Goal: Task Accomplishment & Management: Use online tool/utility

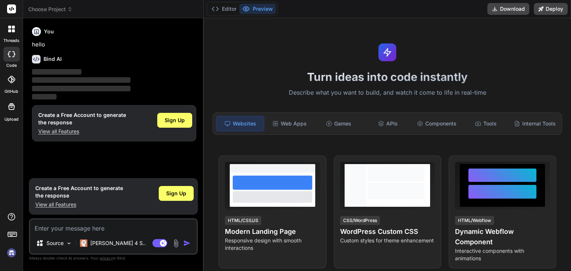
click at [64, 232] on textarea at bounding box center [113, 226] width 166 height 13
type textarea "x"
type textarea "j"
type textarea "x"
type textarea "je"
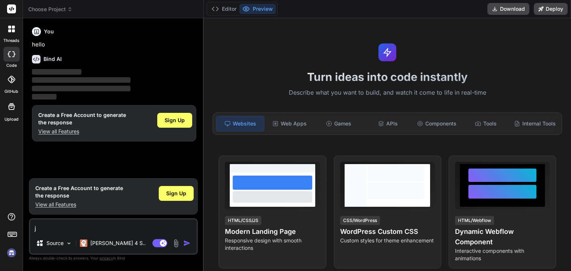
type textarea "x"
type textarea "je"
type textarea "x"
type textarea "je v"
type textarea "x"
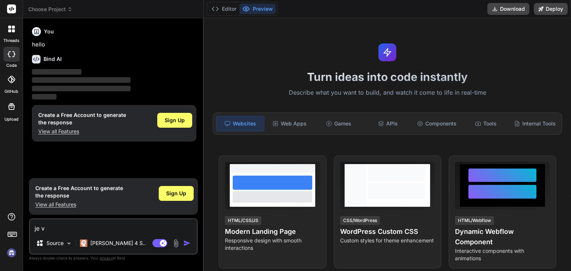
type textarea "je ve"
type textarea "x"
type textarea "je veu"
type textarea "x"
type textarea "je veux"
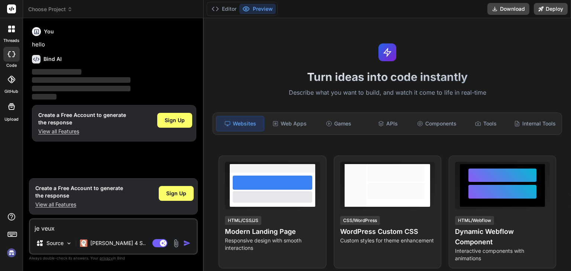
type textarea "x"
type textarea "je veux"
type textarea "x"
type textarea "je veux c"
type textarea "x"
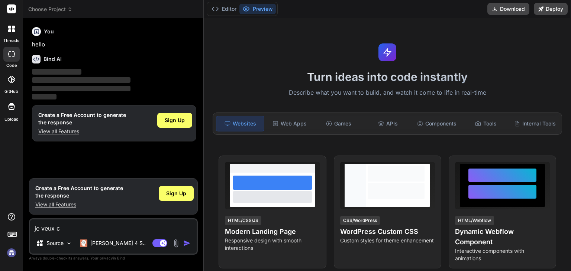
type textarea "je veux cr"
type textarea "x"
type textarea "je veux cre"
type textarea "x"
type textarea "je veux cree"
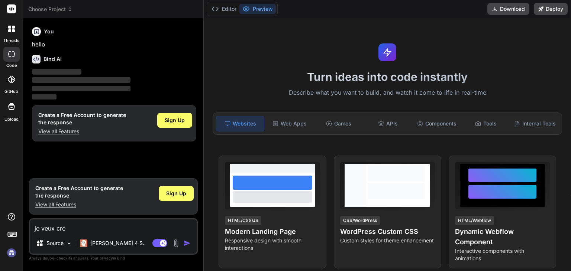
type textarea "x"
type textarea "je veux creer"
type textarea "x"
type textarea "je veux creer"
type textarea "x"
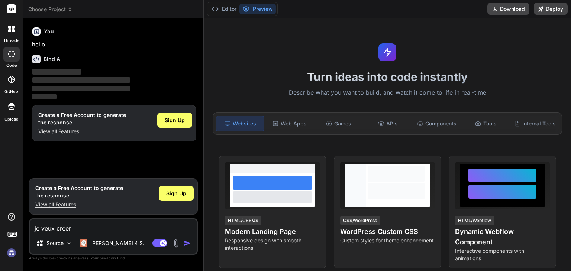
type textarea "je veux creer m"
type textarea "x"
type textarea "je veux creer mo"
type textarea "x"
type textarea "je veux creer mon"
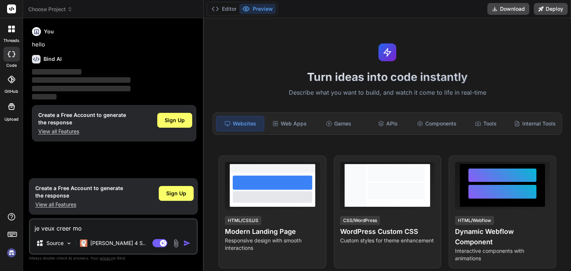
type textarea "x"
type textarea "je veux creer mon"
type textarea "x"
type textarea "je veux creer mon p"
type textarea "x"
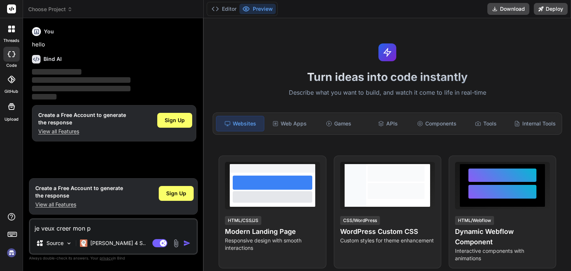
type textarea "je veux creer mon pr"
type textarea "x"
type textarea "je veux creer mon pro"
type textarea "x"
type textarea "je veux creer mon prot"
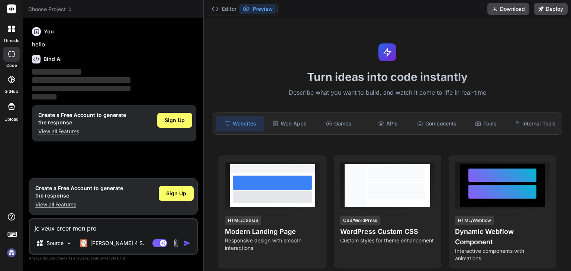
type textarea "x"
type textarea "je veux creer mon proto"
type textarea "x"
type textarea "je veux creer mon protof"
type textarea "x"
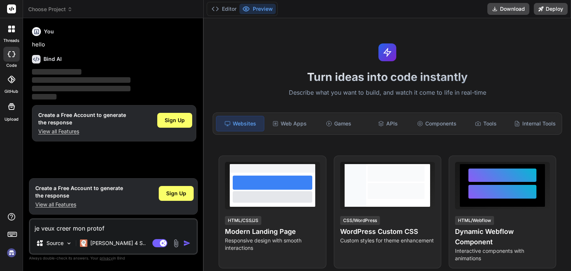
type textarea "je veux creer mon protofo"
type textarea "x"
type textarea "je veux creer mon protofol"
type textarea "x"
type textarea "je veux creer mon protofoli"
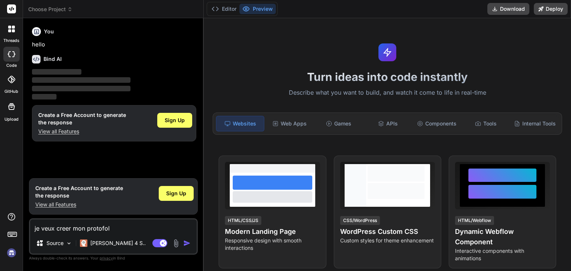
type textarea "x"
type textarea "je veux creer mon protofolio"
type textarea "x"
type textarea "je veux creer mon protofolio"
type textarea "x"
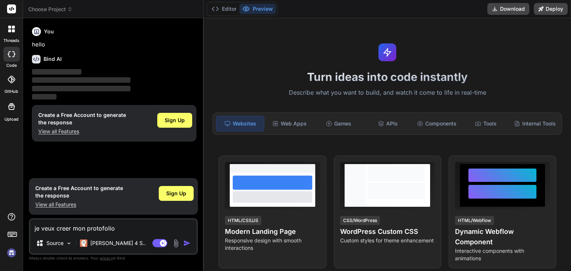
type textarea "je veux creer mon protofolio"
click at [15, 252] on img at bounding box center [11, 253] width 13 height 13
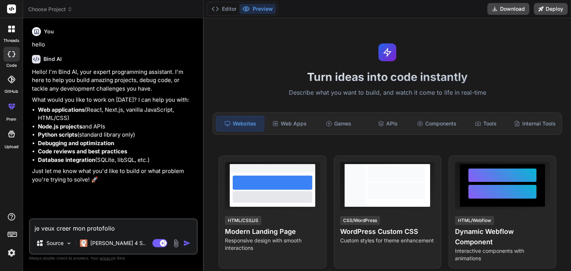
type textarea "x"
click at [114, 226] on textarea "je veux creer mon protofolio" at bounding box center [113, 226] width 166 height 13
type textarea "je veux creer mon protofolio"
type textarea "x"
type textarea "je veux creer mon protofolio c"
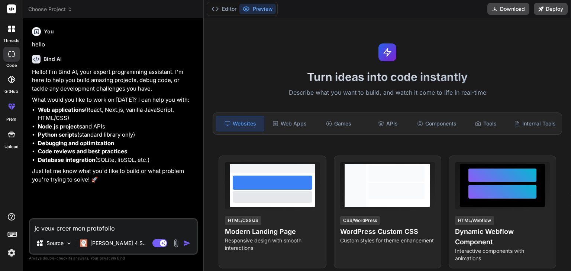
type textarea "x"
type textarea "je veux creer mon protofolio co"
type textarea "x"
type textarea "je veux creer mon protofolio com"
type textarea "x"
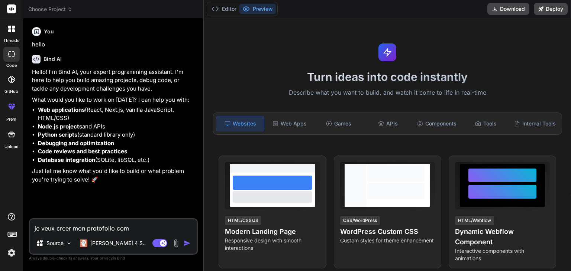
type textarea "je veux creer mon protofolio comm"
type textarea "x"
type textarea "je veux creer mon protofolio comme"
type textarea "x"
type textarea "je veux creer mon protofolio comme"
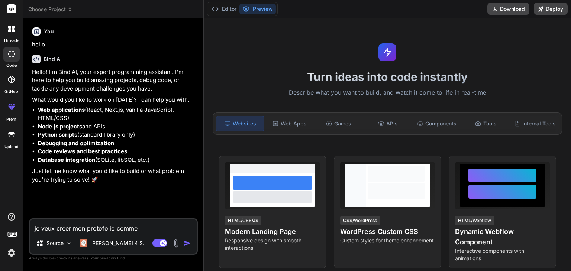
type textarea "x"
type textarea "je veux creer mon protofolio comme c"
type textarea "x"
type textarea "je veux creer mon protofolio comme ci"
type textarea "x"
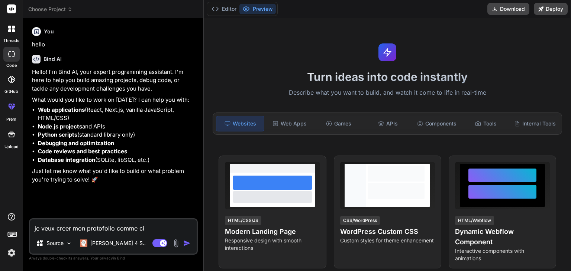
type textarea "je veux creer mon protofolio comme c"
type textarea "x"
type textarea "je veux creer mon protofolio comme ce"
type textarea "x"
type textarea "je veux creer mon protofolio comme cec"
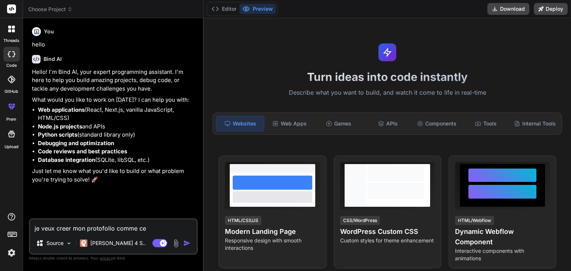
type textarea "x"
type textarea "je veux creer mon protofolio comme ceci"
type textarea "x"
type textarea "je veux creer mon protofolio comme ceci"
type textarea "x"
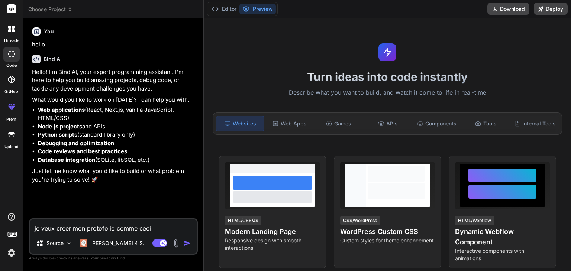
paste textarea "[URL][DOMAIN_NAME]"
type textarea "je veux creer mon protofolio comme ceci [URL][DOMAIN_NAME]"
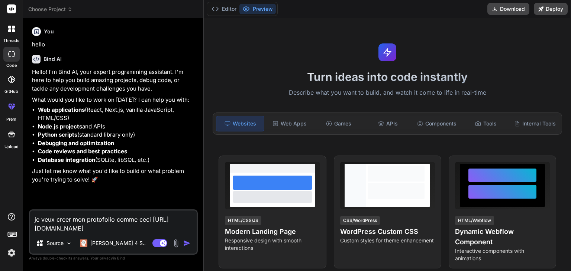
type textarea "x"
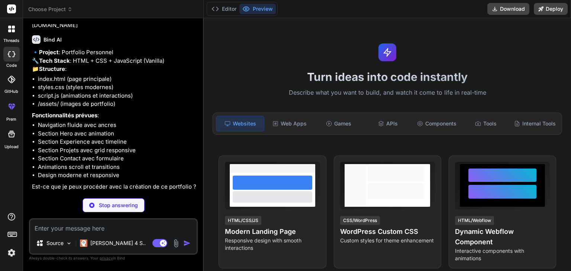
scroll to position [179, 0]
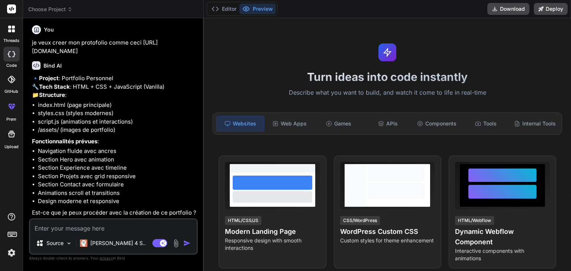
type textarea "x"
click at [109, 229] on textarea at bounding box center [113, 226] width 166 height 13
type textarea "o"
type textarea "x"
type textarea "ou"
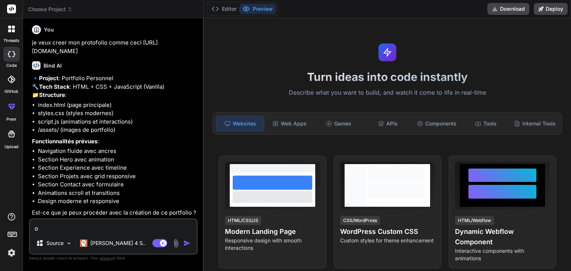
type textarea "x"
type textarea "oui"
type textarea "x"
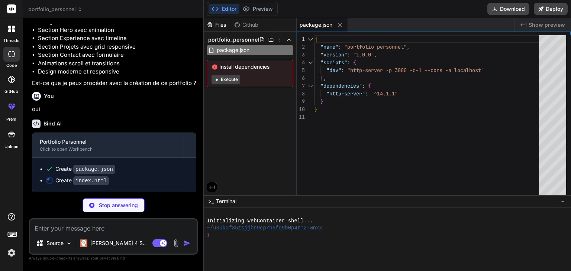
scroll to position [308, 0]
click at [157, 121] on div "Bind AI" at bounding box center [114, 124] width 164 height 9
type textarea "x"
type textarea "<script src="script.js"></script> </body> </html>"
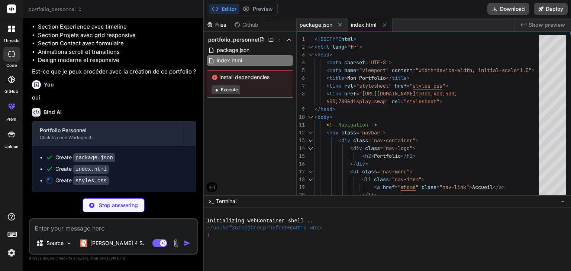
scroll to position [319, 0]
type textarea "x"
type textarea ".fade-in { animation: fadeInUp 0.6s ease-out; } /* Smooth scrolling */ html { s…"
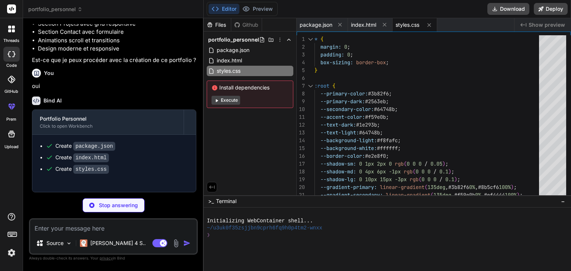
scroll to position [331, 0]
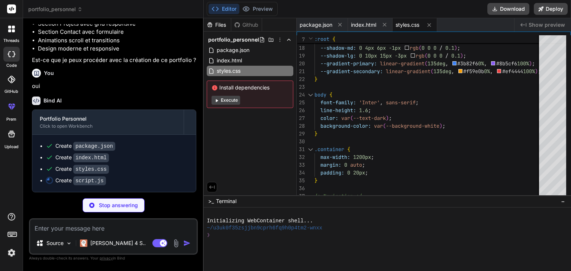
type textarea "x"
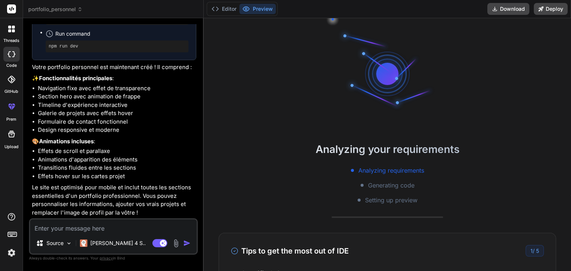
scroll to position [56, 0]
type textarea "x"
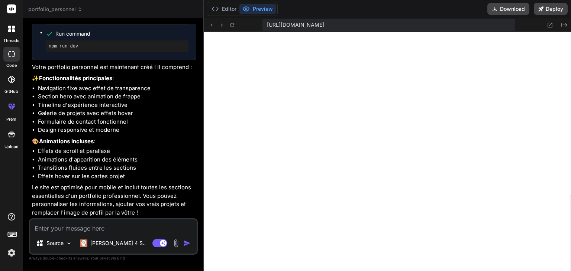
scroll to position [349, 0]
click at [123, 228] on textarea at bounding box center [113, 226] width 166 height 13
type textarea "a"
type textarea "x"
type textarea "aj"
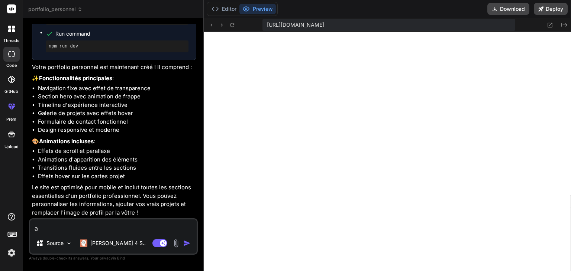
type textarea "x"
type textarea "ajo"
type textarea "x"
type textarea "ajou"
type textarea "x"
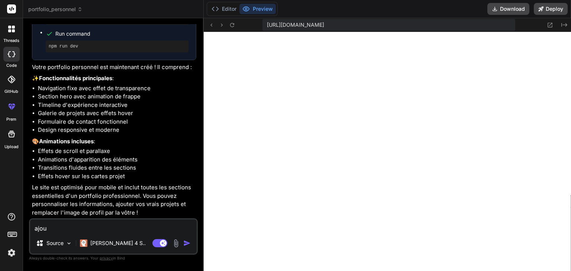
type textarea "ajout"
type textarea "x"
type textarea "ajoute"
type textarea "x"
type textarea "ajoute"
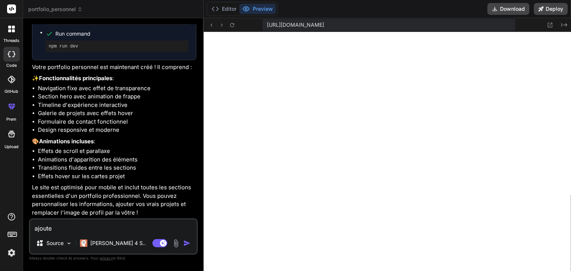
type textarea "x"
type textarea "ajoute s"
type textarea "x"
type textarea "ajoute se"
type textarea "x"
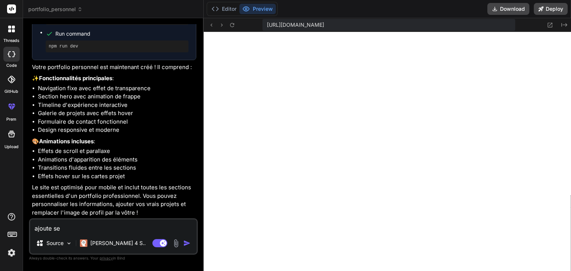
type textarea "ajoute sec"
type textarea "x"
type textarea "ajoute sect"
type textarea "x"
type textarea "ajoute secti"
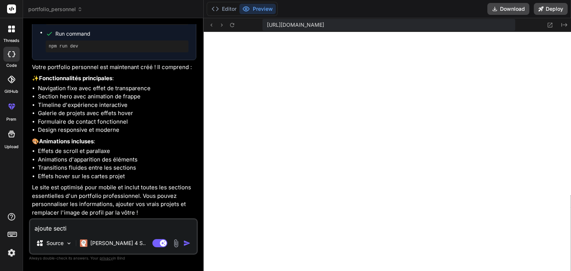
type textarea "x"
type textarea "ajoute sectio"
type textarea "x"
type textarea "ajoute section"
type textarea "x"
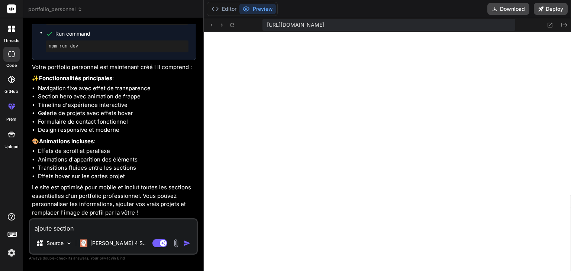
type textarea "ajoute section"
type textarea "x"
type textarea "ajoute section c"
type textarea "x"
type textarea "ajoute section co"
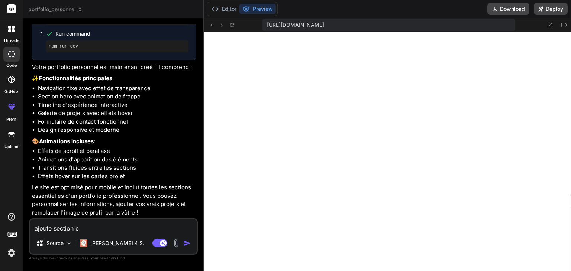
type textarea "x"
type textarea "ajoute section com"
type textarea "x"
type textarea "ajoute section comm"
type textarea "x"
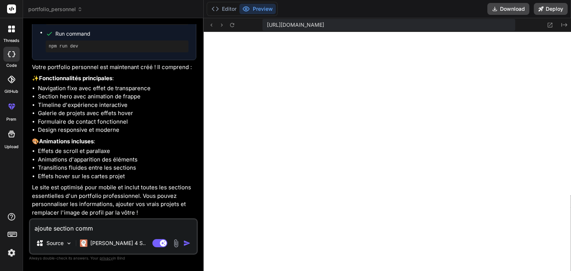
type textarea "ajoute section comme"
type textarea "x"
type textarea "ajoute section comme"
type textarea "x"
type textarea "ajoute section comme e"
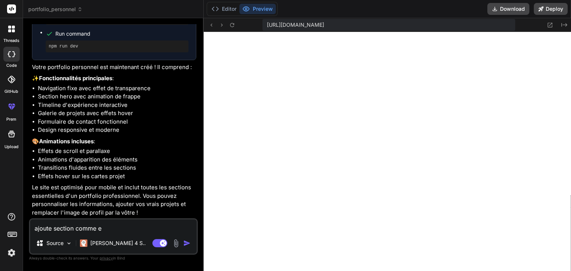
type textarea "x"
type textarea "ajoute section comme ex"
type textarea "x"
type textarea "ajoute section comme exp"
type textarea "x"
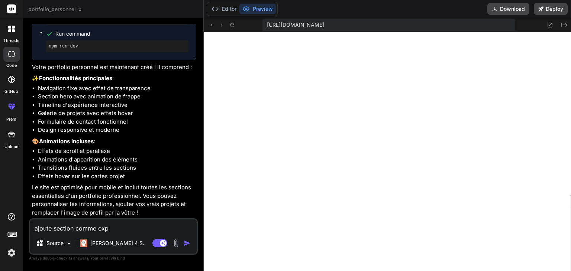
type textarea "ajoute section comme expe"
type textarea "x"
type textarea "ajoute section comme exper"
type textarea "x"
type textarea "ajoute section comme experi"
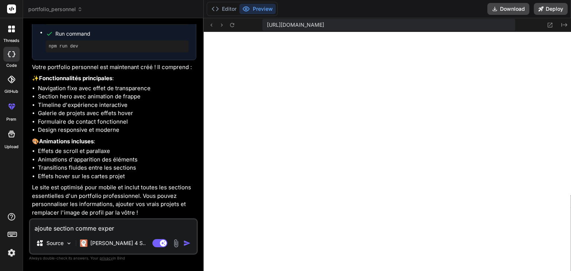
type textarea "x"
type textarea "ajoute section comme experie"
type textarea "x"
type textarea "ajoute section comme experie,"
type textarea "x"
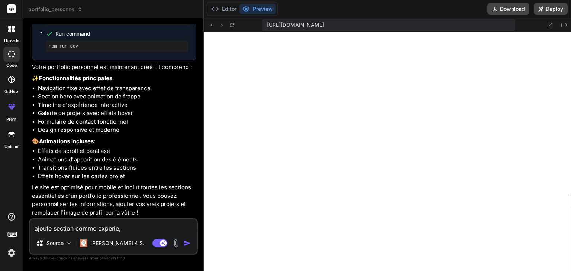
type textarea "ajoute section comme experie,c"
type textarea "x"
type textarea "ajoute section comme experie,"
type textarea "x"
type textarea "ajoute section comme experie"
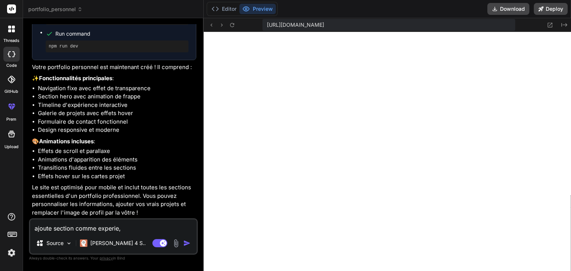
type textarea "x"
type textarea "ajoute section comme experien"
type textarea "x"
type textarea "ajoute section comme experienc"
type textarea "x"
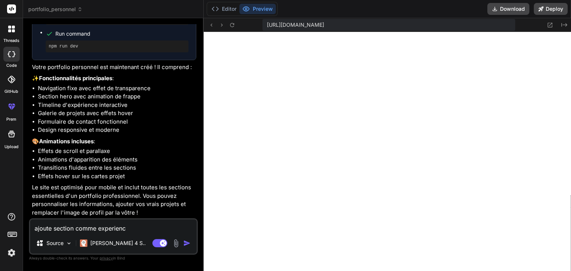
type textarea "ajoute section comme experience"
type textarea "x"
type textarea "ajoute section comme experience"
type textarea "x"
type textarea "ajoute section comme experience e"
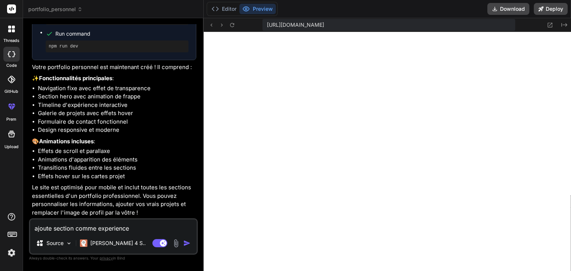
type textarea "x"
type textarea "ajoute section comme experience et"
type textarea "x"
type textarea "ajoute section comme experience et"
type textarea "x"
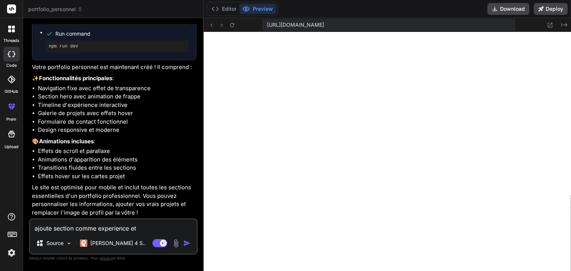
type textarea "ajoute section comme experience et p"
type textarea "x"
type textarea "ajoute section comme experience et pr"
type textarea "x"
type textarea "ajoute section comme experience et pro"
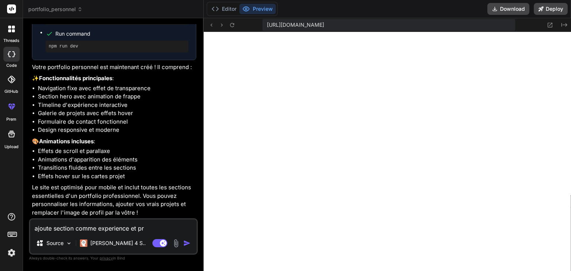
type textarea "x"
type textarea "ajoute section comme experience et proj"
type textarea "x"
type textarea "ajoute section comme experience et proje"
type textarea "x"
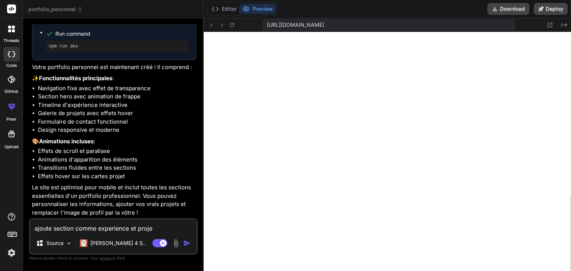
type textarea "ajoute section comme experience et projet"
type textarea "x"
type textarea "ajoute section comme experience et projet"
type textarea "x"
type textarea "ajoute section comme experience et projet m"
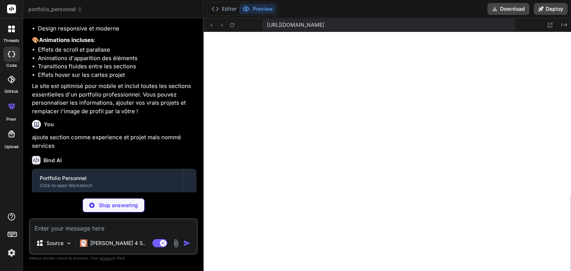
scroll to position [645, 0]
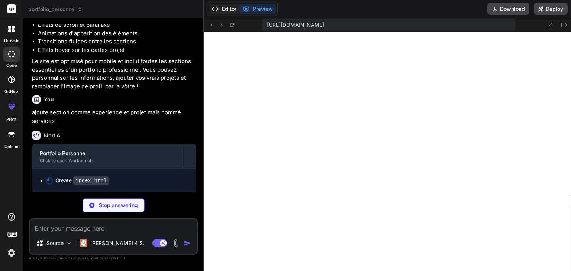
click at [227, 7] on button "Editor" at bounding box center [223, 9] width 31 height 10
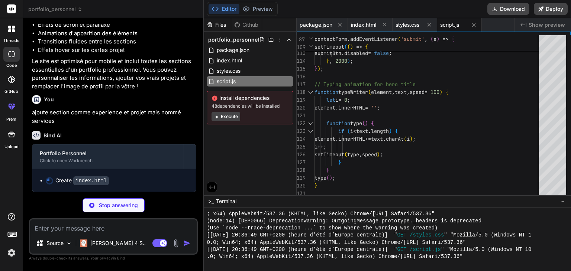
click at [219, 117] on icon at bounding box center [217, 117] width 6 height 6
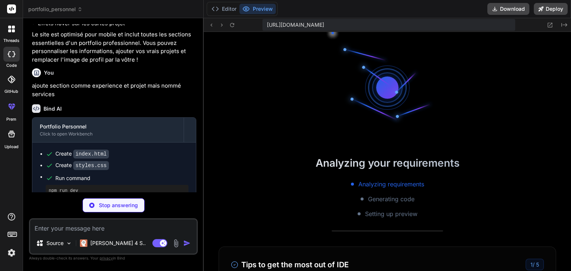
scroll to position [977, 0]
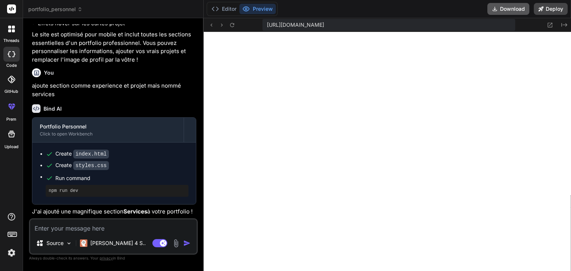
click at [516, 11] on button "Download" at bounding box center [508, 9] width 42 height 12
click at [100, 231] on textarea at bounding box center [113, 226] width 166 height 13
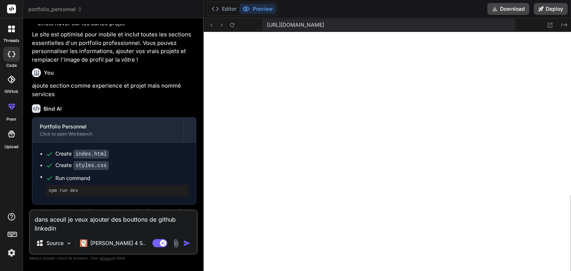
click at [186, 217] on textarea "dans aceuil je veux ajouter des bouttons de github linkedin" at bounding box center [113, 222] width 166 height 22
click at [76, 228] on textarea "dans aceuil je veux ajouter des bouttons de github et linkedin" at bounding box center [113, 222] width 166 height 22
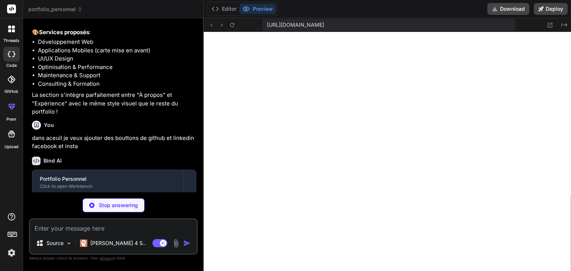
scroll to position [959, 0]
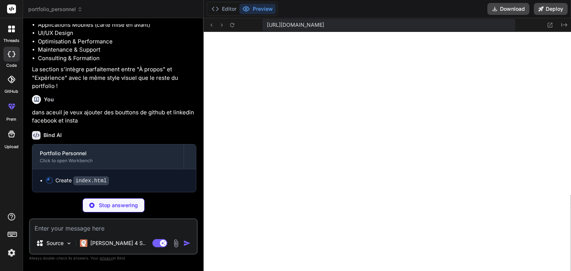
click at [296, 29] on div "[URL][DOMAIN_NAME]" at bounding box center [388, 25] width 253 height 12
click at [292, 25] on span "[URL][DOMAIN_NAME]" at bounding box center [295, 24] width 57 height 7
click at [102, 118] on p "dans aceuil je veux ajouter des bouttons de github et linkedin facebook et insta" at bounding box center [114, 116] width 164 height 17
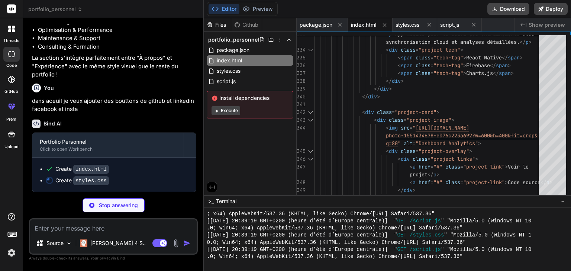
scroll to position [970, 0]
click at [224, 108] on button "Execute" at bounding box center [225, 110] width 29 height 9
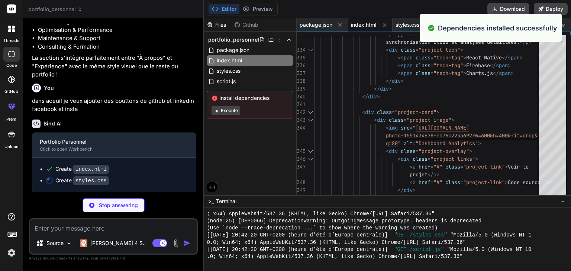
scroll to position [1298, 0]
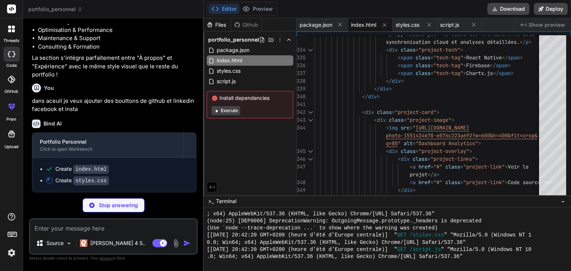
click at [166, 125] on div "Bind AI" at bounding box center [114, 124] width 164 height 9
click at [156, 113] on p "dans aceuil je veux ajouter des bouttons de github et linkedin facebook et insta" at bounding box center [114, 105] width 164 height 17
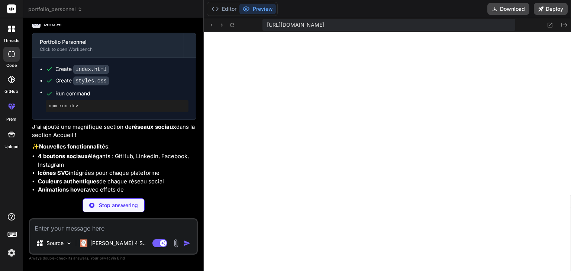
scroll to position [1080, 0]
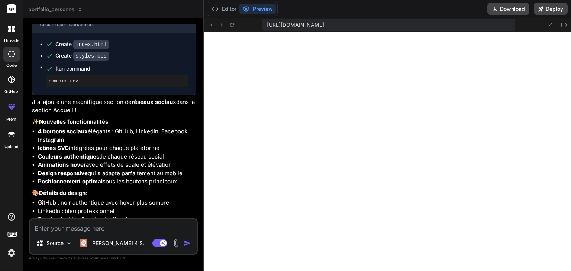
click at [324, 26] on span "[URL][DOMAIN_NAME]" at bounding box center [295, 24] width 57 height 7
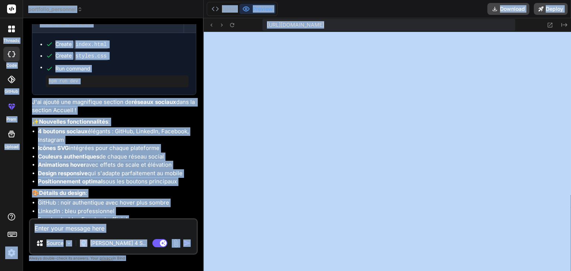
click at [324, 26] on span "[URL][DOMAIN_NAME]" at bounding box center [295, 24] width 57 height 7
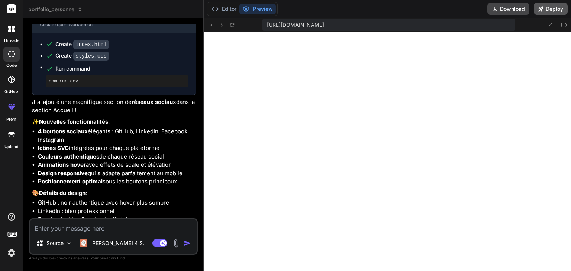
click at [546, 7] on button "Deploy" at bounding box center [550, 9] width 34 height 12
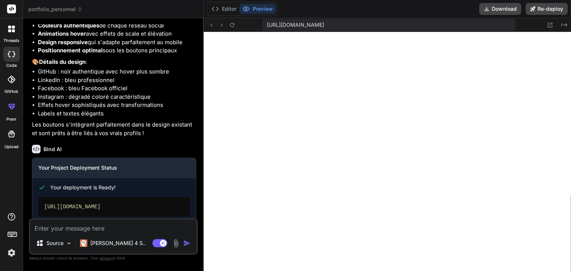
scroll to position [1256, 0]
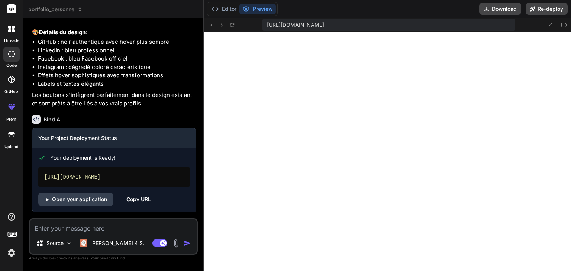
click at [130, 201] on div "Copy URL" at bounding box center [138, 199] width 25 height 13
click at [145, 201] on div "Copy URL" at bounding box center [138, 199] width 25 height 13
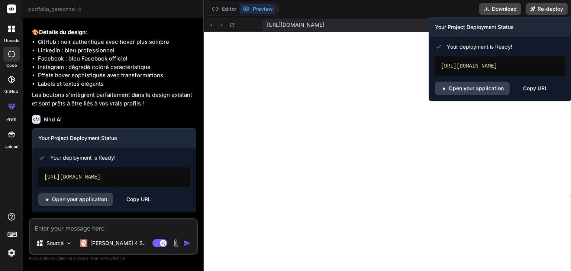
drag, startPoint x: 461, startPoint y: 75, endPoint x: 439, endPoint y: 64, distance: 24.8
click at [439, 64] on div "[URL][DOMAIN_NAME]" at bounding box center [500, 65] width 130 height 19
copy div "[URL][DOMAIN_NAME]"
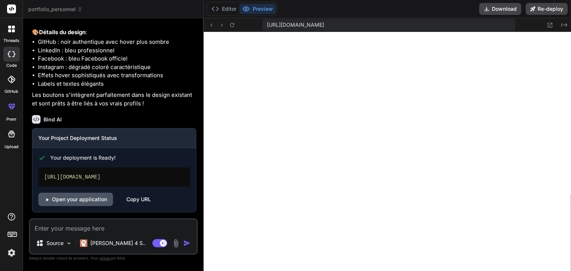
click at [87, 200] on link "Open your application" at bounding box center [75, 199] width 75 height 13
click at [77, 231] on textarea at bounding box center [113, 226] width 166 height 13
click at [67, 225] on textarea at bounding box center [113, 226] width 166 height 13
click at [141, 201] on div "Copy URL" at bounding box center [138, 199] width 25 height 13
click at [159, 225] on textarea "pourquoi ne saffiche pas le portfolio sur" at bounding box center [113, 226] width 166 height 13
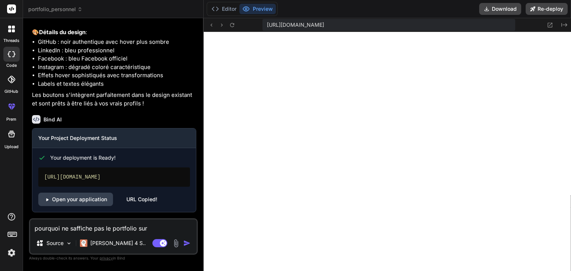
paste textarea "[URL][DOMAIN_NAME]"
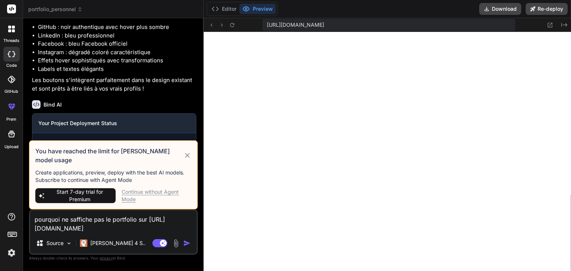
click at [176, 226] on textarea "pourquoi ne saffiche pas le portfolio sur [URL][DOMAIN_NAME]" at bounding box center [113, 222] width 166 height 22
click at [187, 159] on icon at bounding box center [187, 155] width 9 height 9
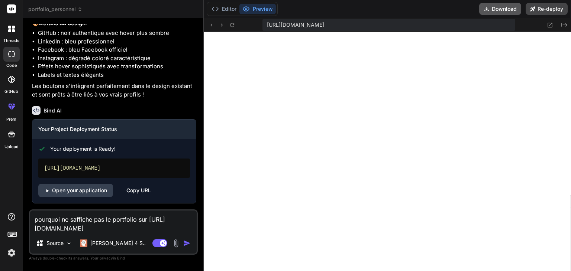
click at [504, 5] on button "Download" at bounding box center [500, 9] width 42 height 12
click at [227, 9] on button "Editor" at bounding box center [223, 9] width 31 height 10
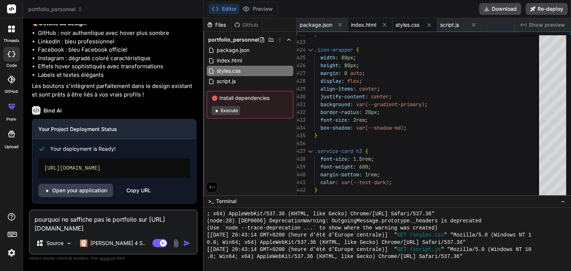
click at [370, 30] on div "index.html" at bounding box center [370, 24] width 45 height 13
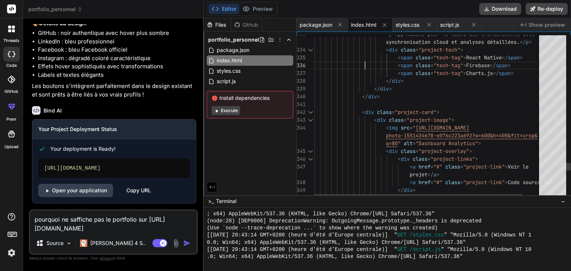
scroll to position [0, 0]
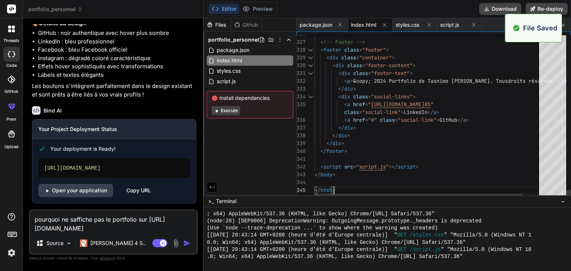
scroll to position [1605, 0]
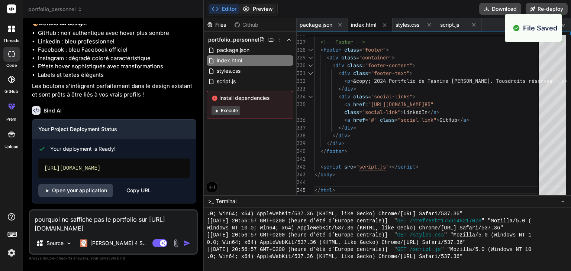
click at [267, 7] on button "Preview" at bounding box center [257, 9] width 36 height 10
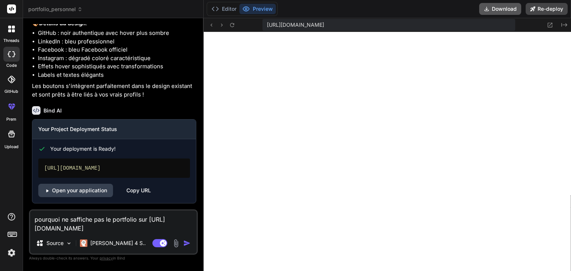
click at [505, 11] on button "Download" at bounding box center [500, 9] width 42 height 12
click at [227, 9] on button "Editor" at bounding box center [223, 9] width 31 height 10
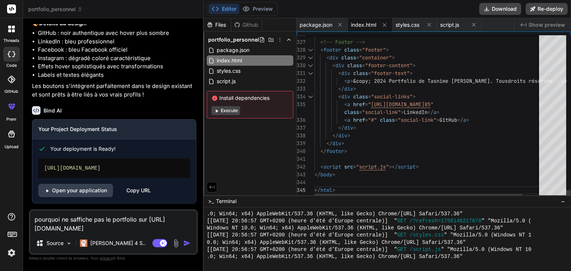
scroll to position [0, 0]
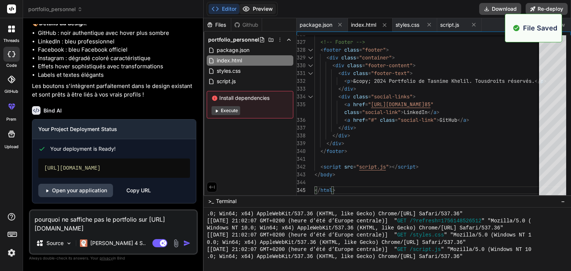
scroll to position [1647, 0]
click at [253, 6] on button "Preview" at bounding box center [257, 9] width 36 height 10
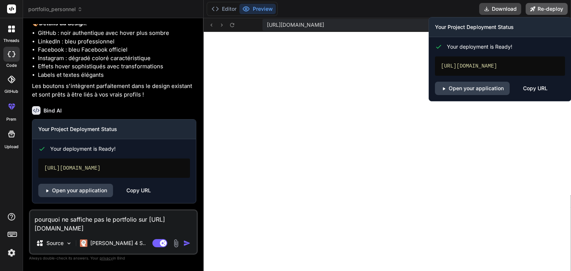
click at [539, 9] on button "Re-deploy" at bounding box center [546, 9] width 42 height 12
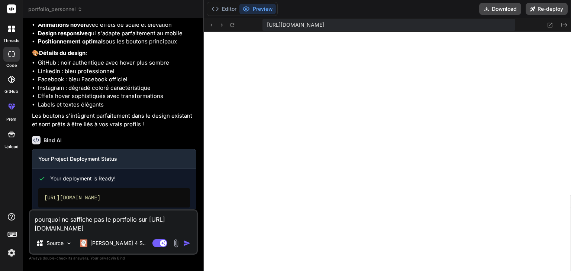
scroll to position [1256, 0]
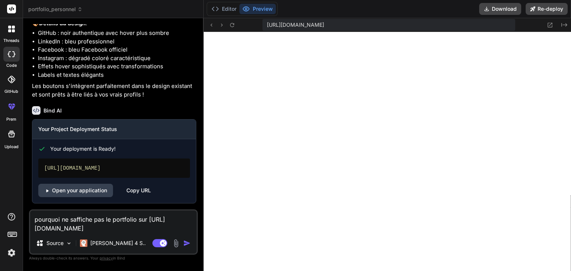
click at [136, 197] on div "Copy URL" at bounding box center [138, 190] width 25 height 13
click at [157, 224] on textarea "pourquoi ne saffiche pas le portfolio sur [URL][DOMAIN_NAME]" at bounding box center [113, 222] width 166 height 22
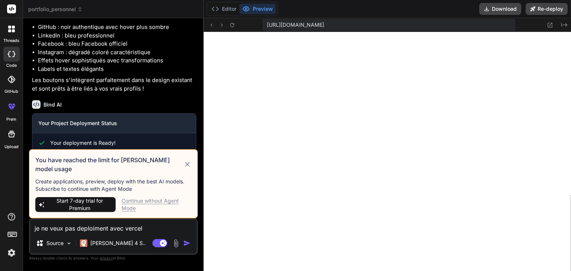
click at [164, 199] on div "Continue without Agent Mode" at bounding box center [156, 204] width 70 height 15
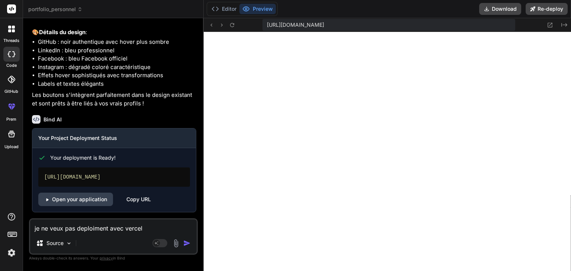
click at [159, 228] on textarea "je ne veux pas deploiment avec vercel" at bounding box center [113, 226] width 166 height 13
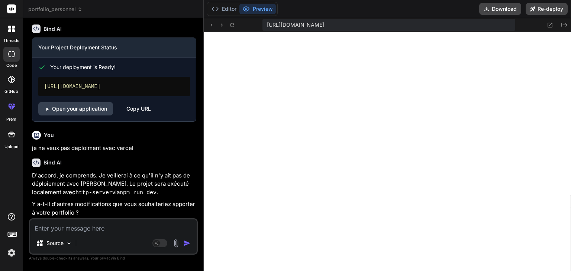
scroll to position [1346, 0]
click at [120, 236] on div "Source" at bounding box center [113, 245] width 166 height 18
click at [116, 229] on textarea at bounding box center [113, 226] width 166 height 13
click at [324, 26] on span "[URL][DOMAIN_NAME]" at bounding box center [295, 24] width 57 height 7
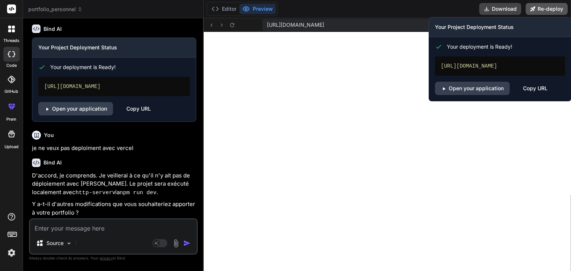
click at [553, 10] on button "Re-deploy" at bounding box center [546, 9] width 42 height 12
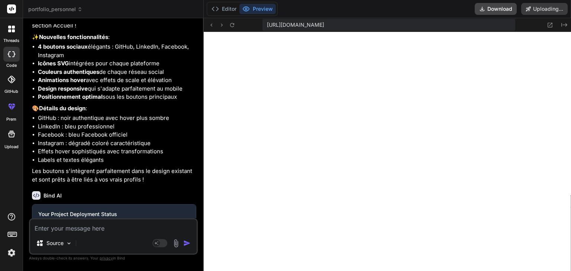
scroll to position [1302, 0]
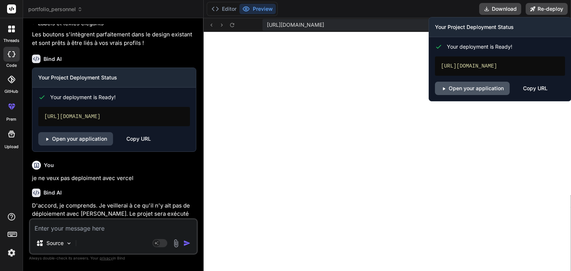
click at [476, 95] on link "Open your application" at bounding box center [472, 88] width 75 height 13
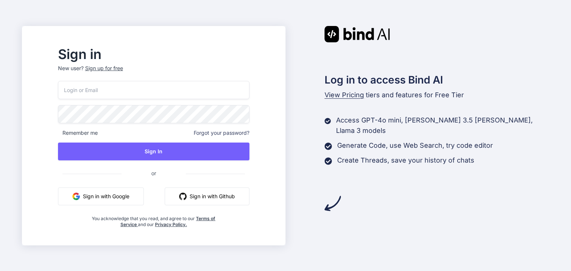
click at [116, 198] on button "Sign in with Google" at bounding box center [101, 197] width 86 height 18
